Goal: Transaction & Acquisition: Purchase product/service

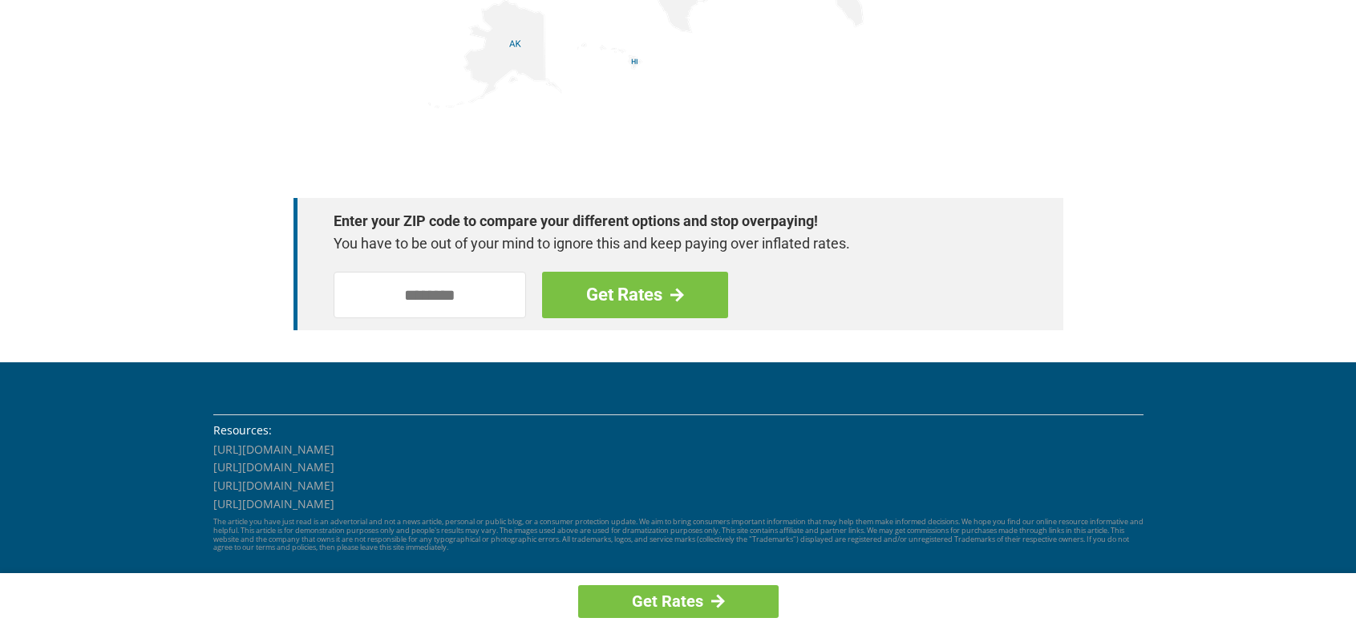
scroll to position [2061, 0]
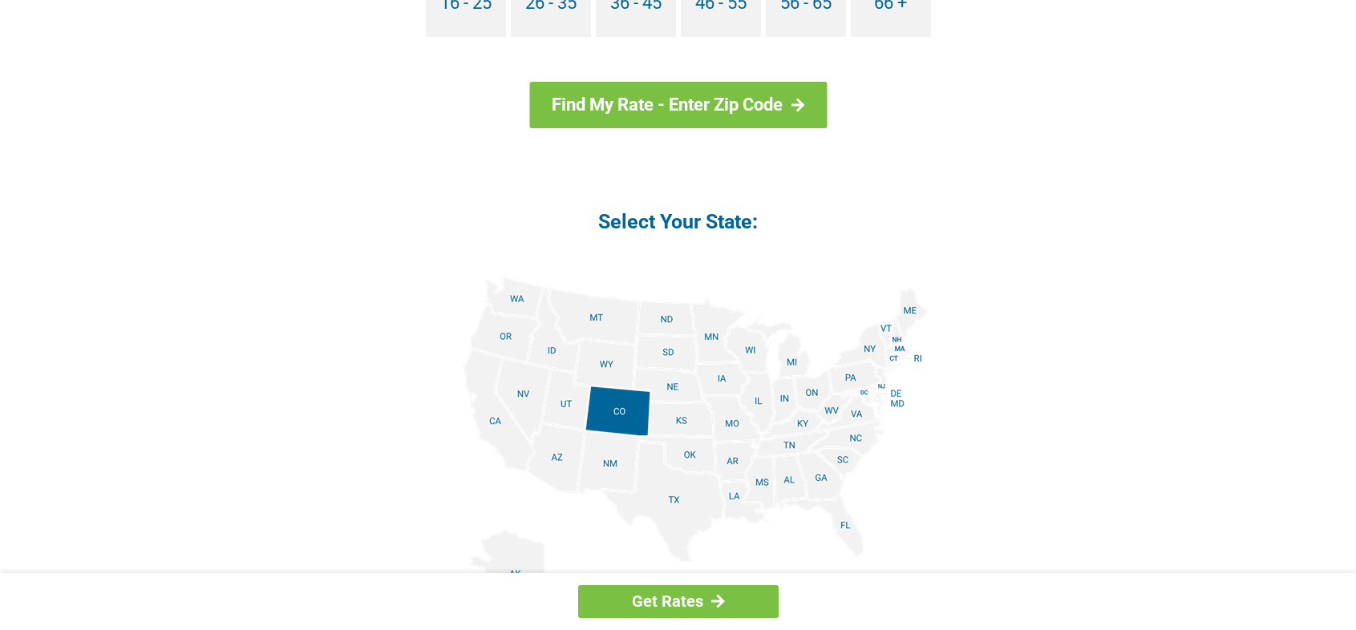
scroll to position [1765, 0]
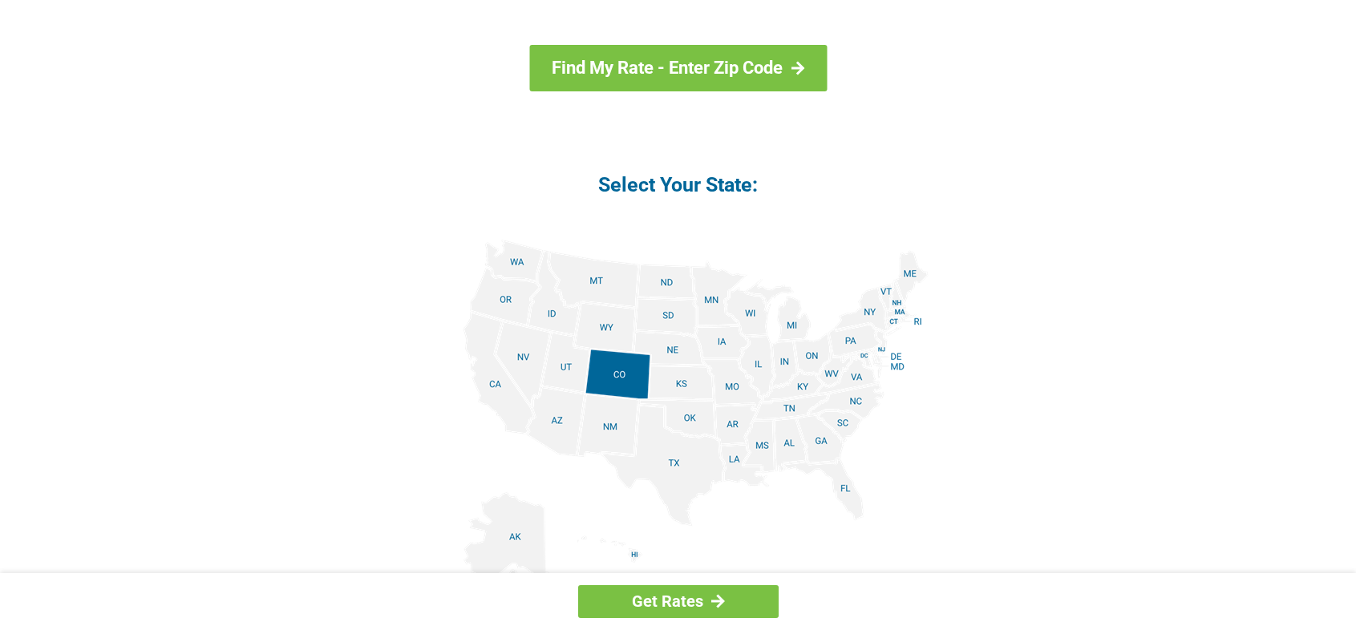
click at [679, 464] on img at bounding box center [678, 421] width 501 height 362
